Goal: Find specific page/section: Find specific page/section

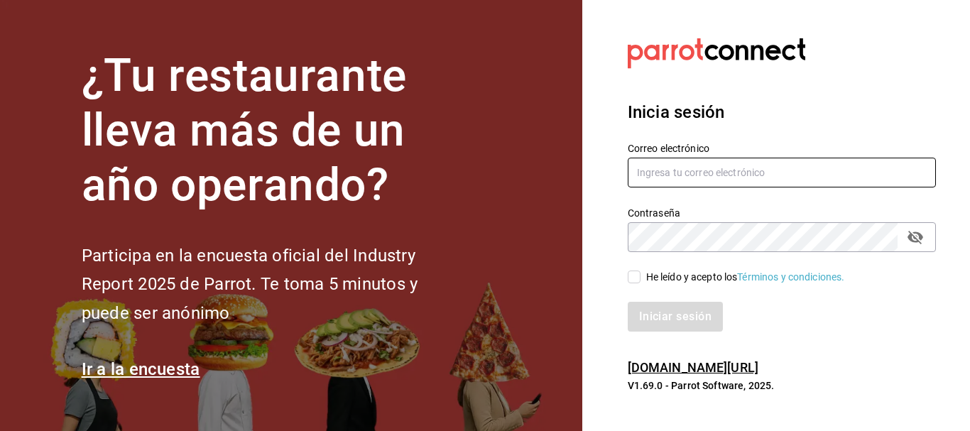
type input "hanumancafemx@gmail.com"
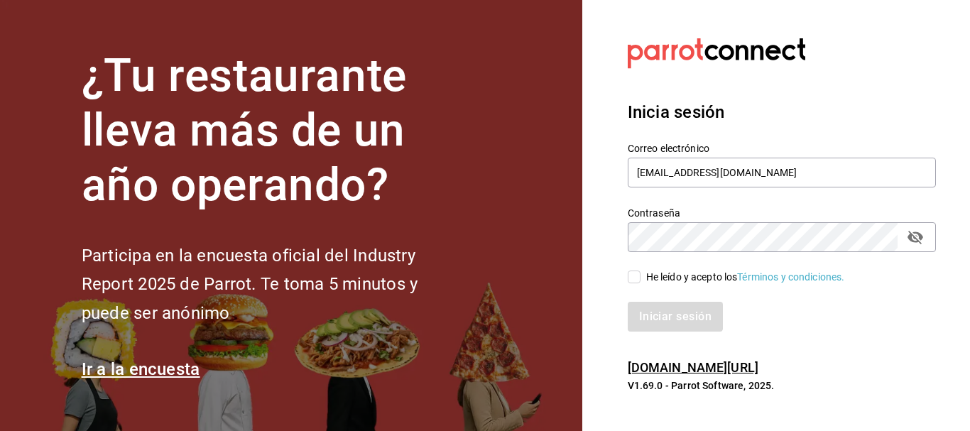
click at [638, 273] on input "He leído y acepto los Términos y condiciones." at bounding box center [634, 277] width 13 height 13
checkbox input "true"
click at [643, 318] on button "Iniciar sesión" at bounding box center [676, 317] width 97 height 30
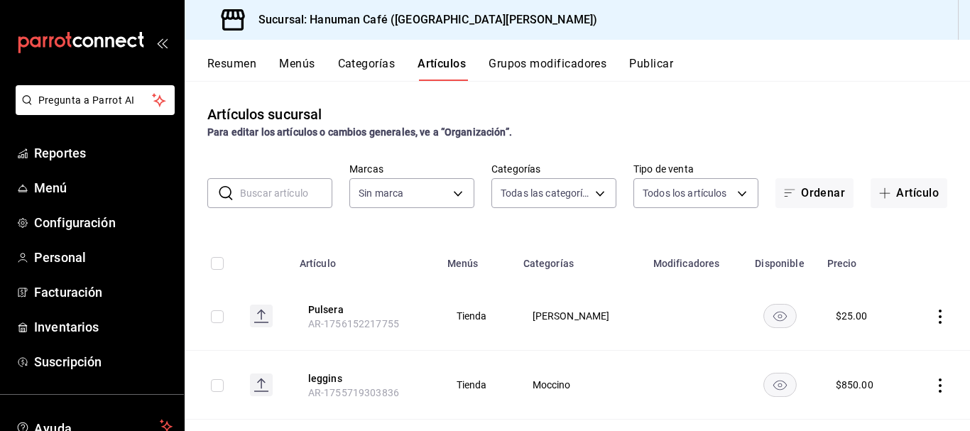
type input "42b93d00-4712-4959-903f-da54de777d11,6e9d3e77-ed69-47fe-88ea-3cd176e8703c,2a78d…"
type input "8f75a259-51e2-4759-99ab-ee8ed505d99a"
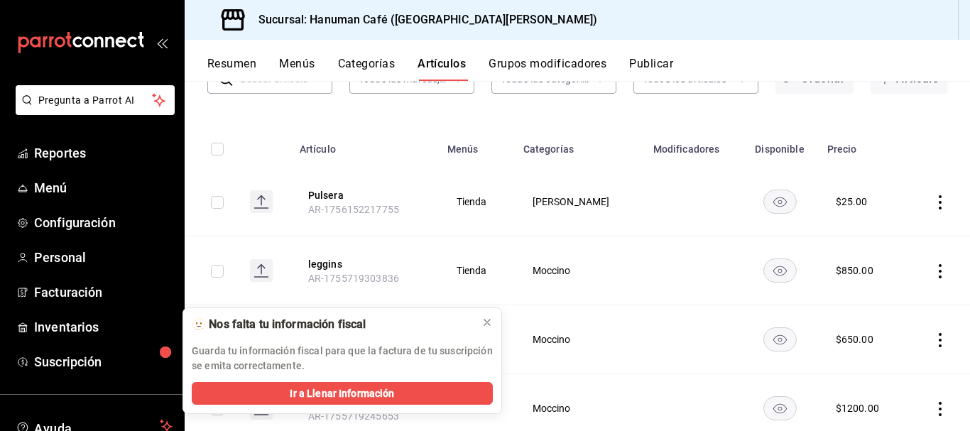
scroll to position [115, 0]
click at [484, 320] on icon at bounding box center [487, 323] width 6 height 6
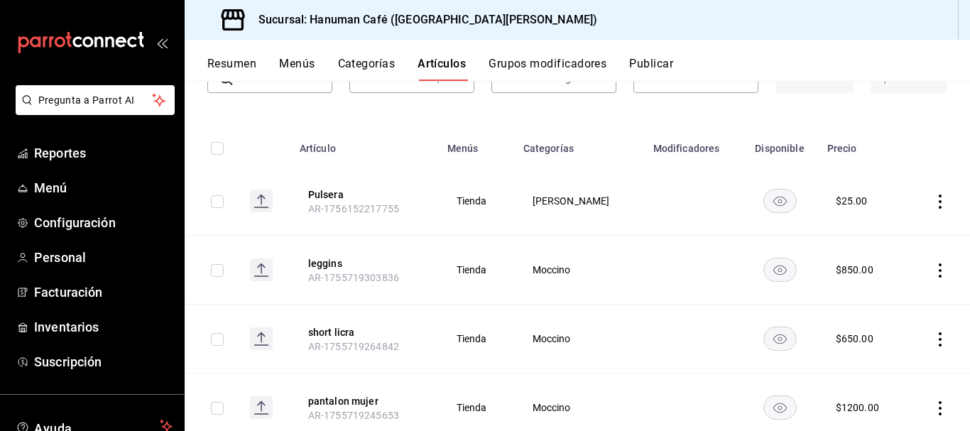
scroll to position [0, 0]
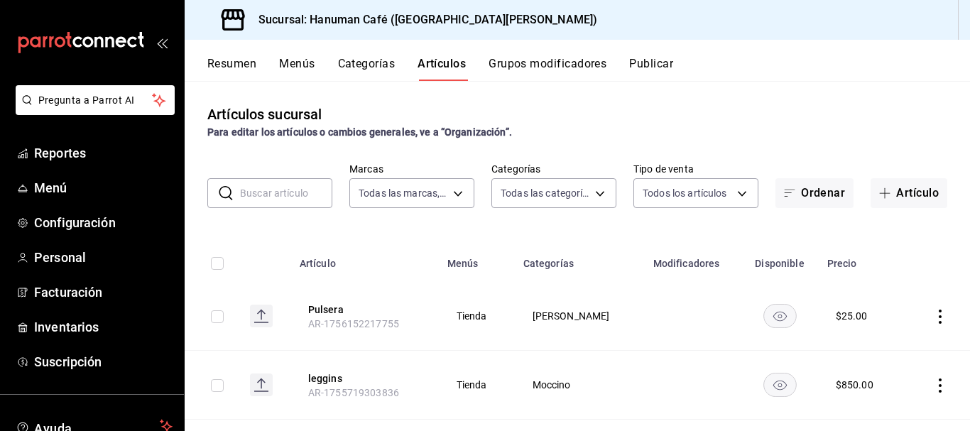
click at [231, 63] on button "Resumen" at bounding box center [231, 69] width 49 height 24
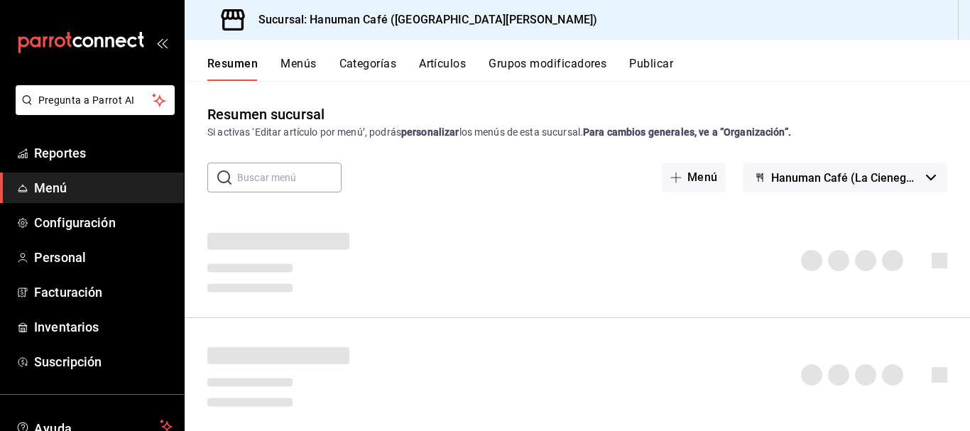
click at [294, 70] on button "Menús" at bounding box center [299, 69] width 36 height 24
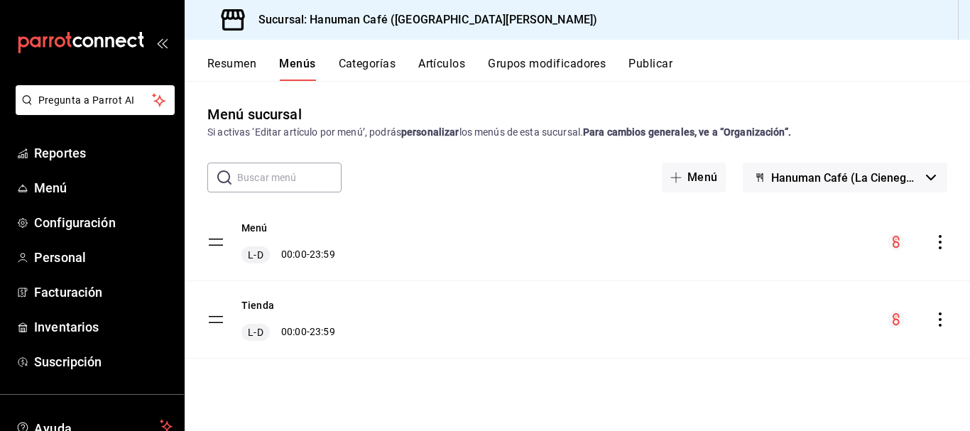
click at [379, 62] on button "Categorías" at bounding box center [368, 69] width 58 height 24
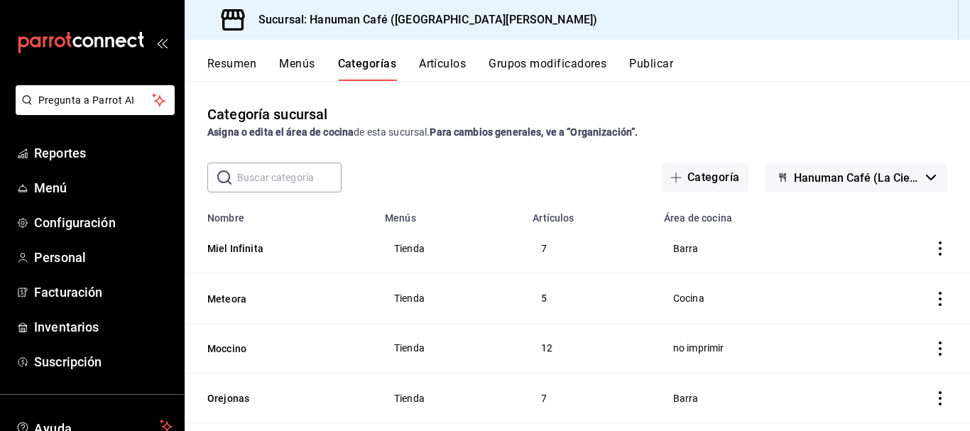
click at [440, 67] on button "Artículos" at bounding box center [442, 69] width 47 height 24
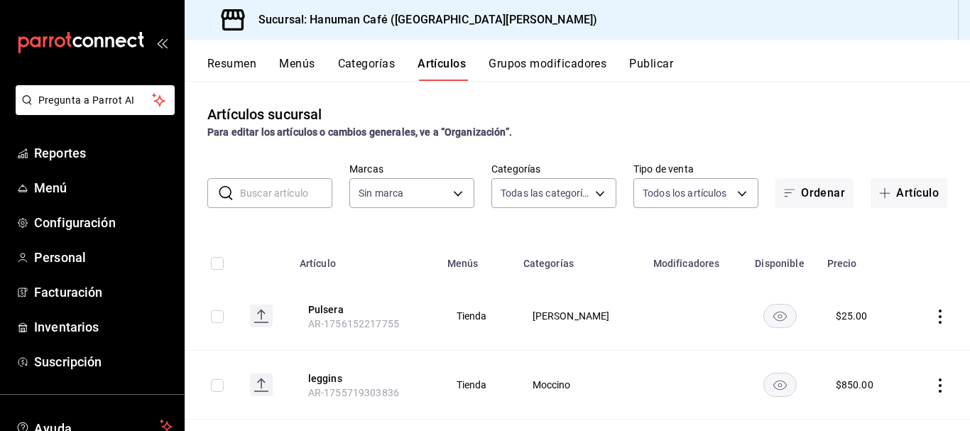
type input "42b93d00-4712-4959-903f-da54de777d11,6e9d3e77-ed69-47fe-88ea-3cd176e8703c,2a78d…"
type input "8f75a259-51e2-4759-99ab-ee8ed505d99a"
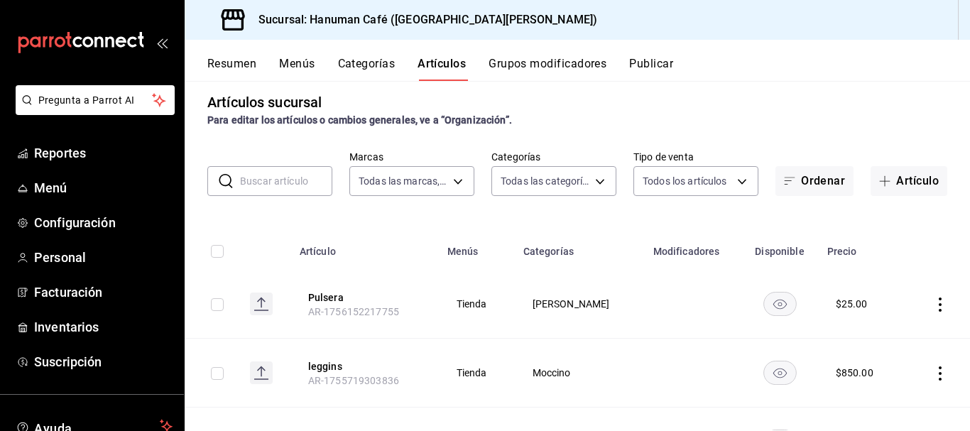
scroll to position [2, 0]
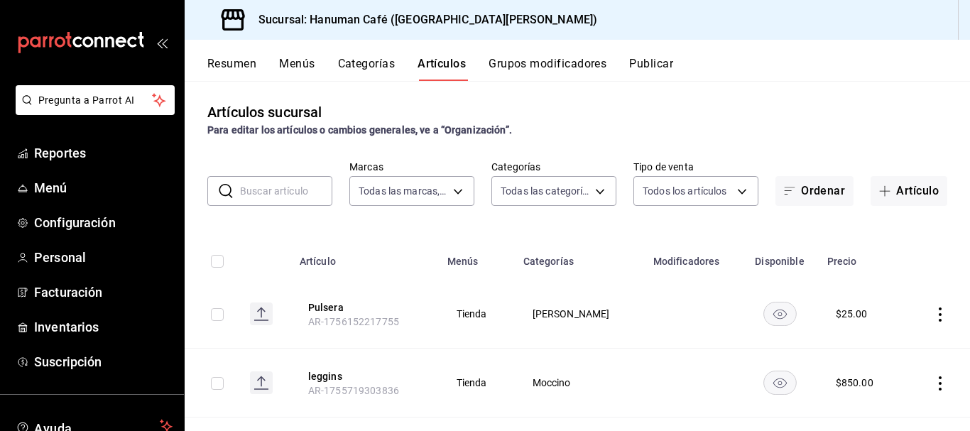
click at [676, 212] on div "Artículos sucursal Para editar los artículos o cambios generales, ve a “Organiz…" at bounding box center [577, 255] width 785 height 349
